Goal: Task Accomplishment & Management: Use online tool/utility

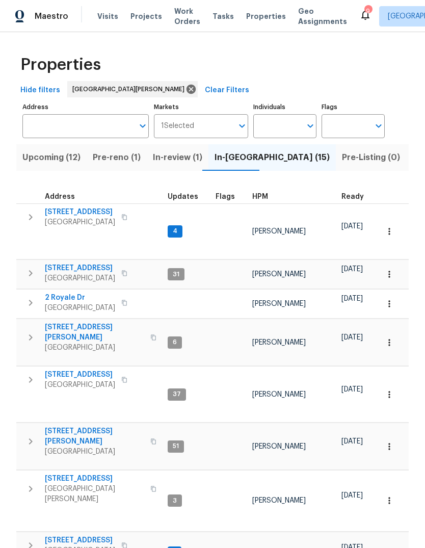
click at [148, 14] on span "Projects" at bounding box center [147, 16] width 32 height 10
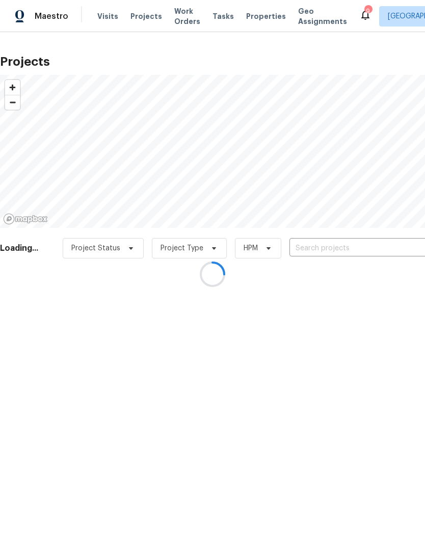
click at [353, 250] on div at bounding box center [212, 274] width 425 height 548
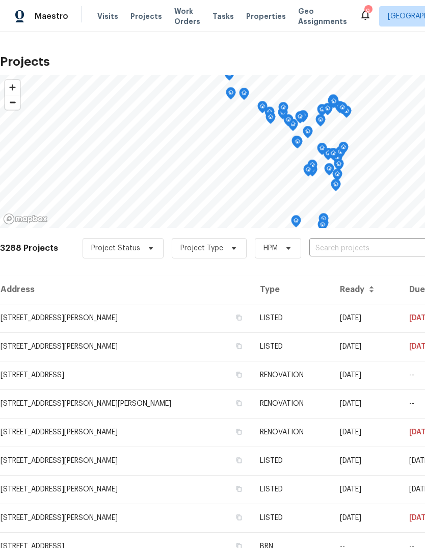
click at [362, 246] on input "text" at bounding box center [367, 249] width 117 height 16
type input "5040 [PERSON_NAME]"
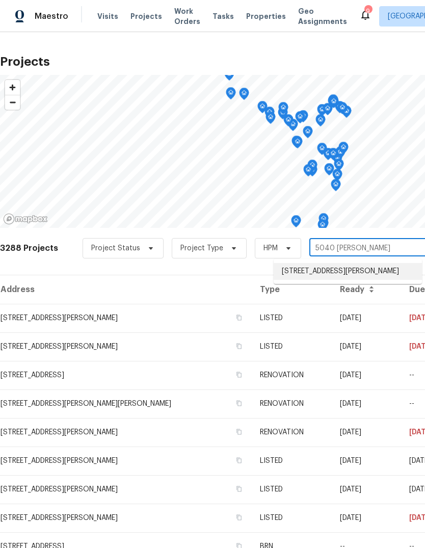
click at [354, 276] on li "[STREET_ADDRESS][PERSON_NAME]" at bounding box center [348, 271] width 148 height 17
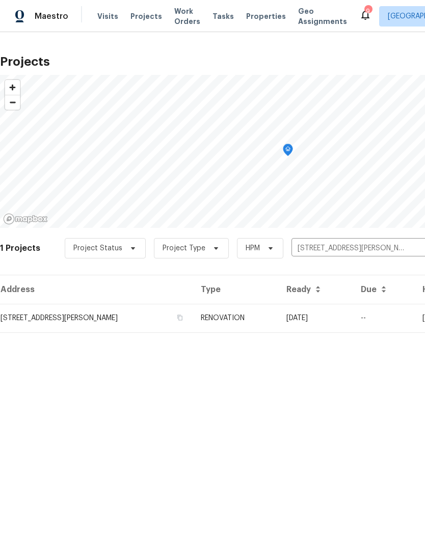
click at [258, 321] on td "RENOVATION" at bounding box center [236, 318] width 86 height 29
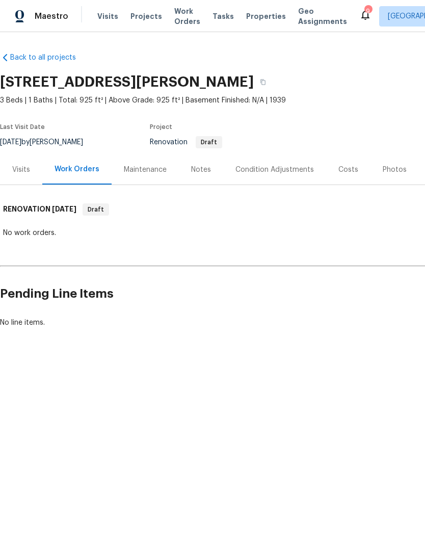
click at [206, 172] on div "Notes" at bounding box center [201, 170] width 20 height 10
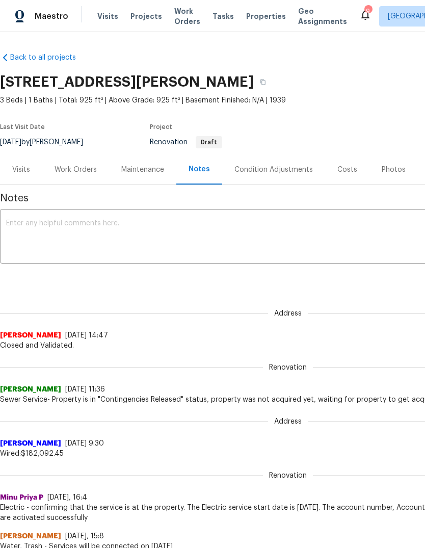
click at [128, 237] on textarea at bounding box center [288, 238] width 564 height 36
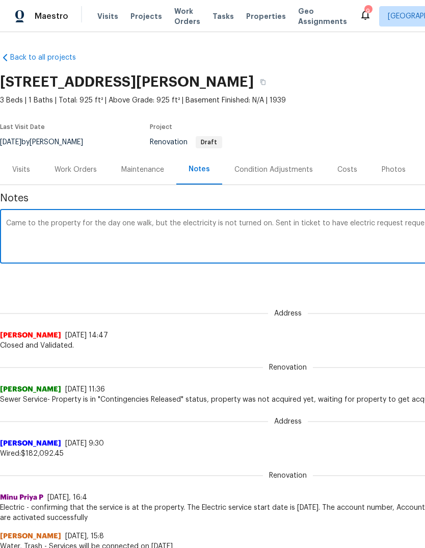
scroll to position [0, 151]
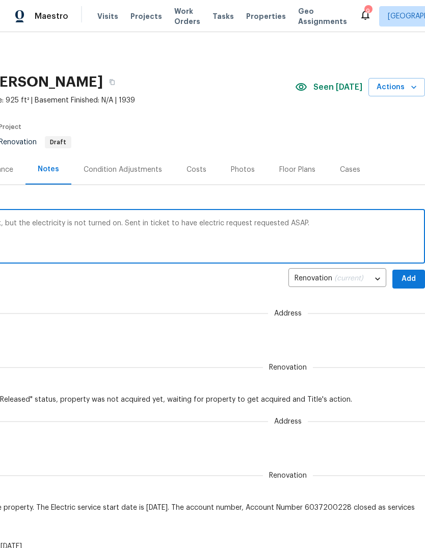
type textarea "Came to the property for the day one walk, but the electricity is not turned on…"
click at [407, 283] on span "Add" at bounding box center [409, 279] width 16 height 13
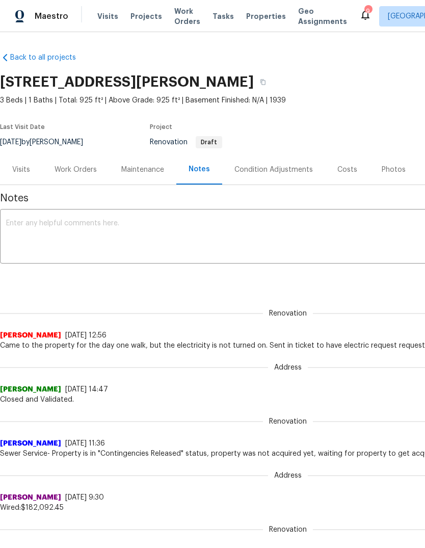
scroll to position [0, 0]
click at [347, 171] on div "Costs" at bounding box center [347, 170] width 20 height 10
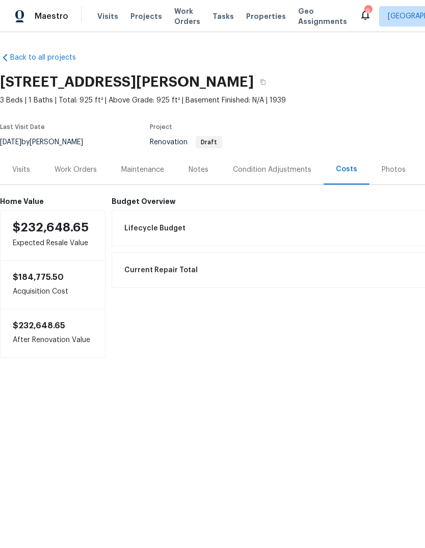
click at [83, 172] on div "Work Orders" at bounding box center [76, 170] width 42 height 10
